Goal: Navigation & Orientation: Find specific page/section

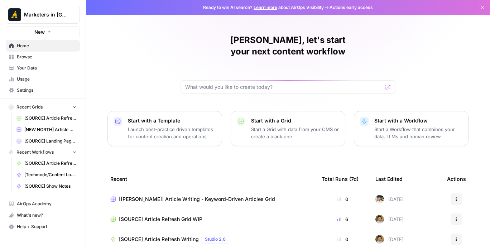
click at [59, 135] on link "[SOURCE] Landing Page Generation Grid" at bounding box center [46, 140] width 67 height 11
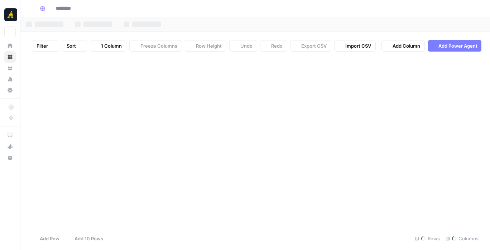
type input "**********"
click at [20, 126] on div "Recent Grids [SOURCE] Article Refresh Grid WIP [NEW NORTH] Article Writing - Ke…" at bounding box center [10, 112] width 20 height 27
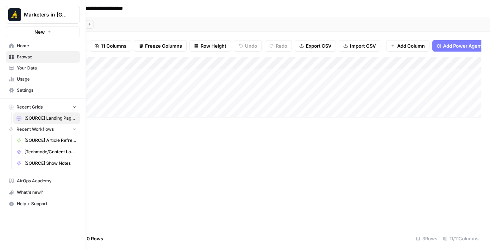
click at [36, 49] on link "Home" at bounding box center [43, 45] width 74 height 11
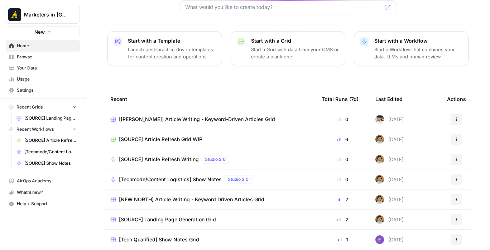
scroll to position [80, 0]
click at [181, 196] on span "[NEW NORTH] Article Writing - Keyword Driven Articles Grid" at bounding box center [191, 199] width 145 height 7
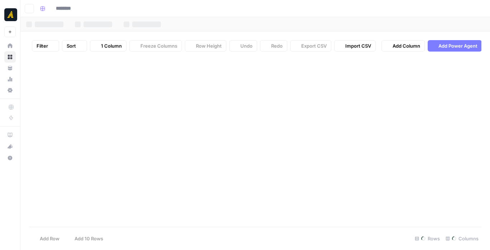
type input "**********"
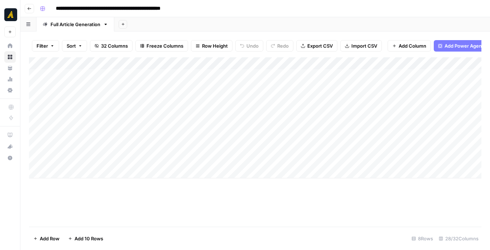
click at [119, 142] on div "Add Column" at bounding box center [255, 117] width 453 height 121
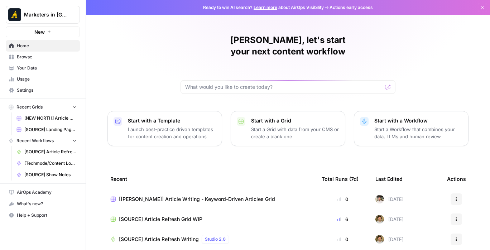
click at [32, 58] on span "Browse" at bounding box center [47, 57] width 60 height 6
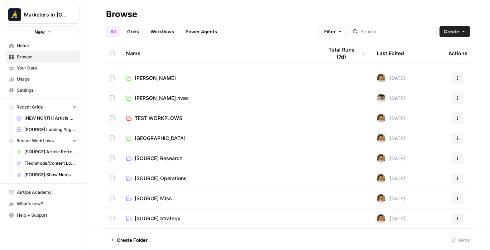
scroll to position [236, 0]
click at [168, 140] on link "[GEOGRAPHIC_DATA]" at bounding box center [219, 138] width 186 height 7
